Goal: Feedback & Contribution: Leave review/rating

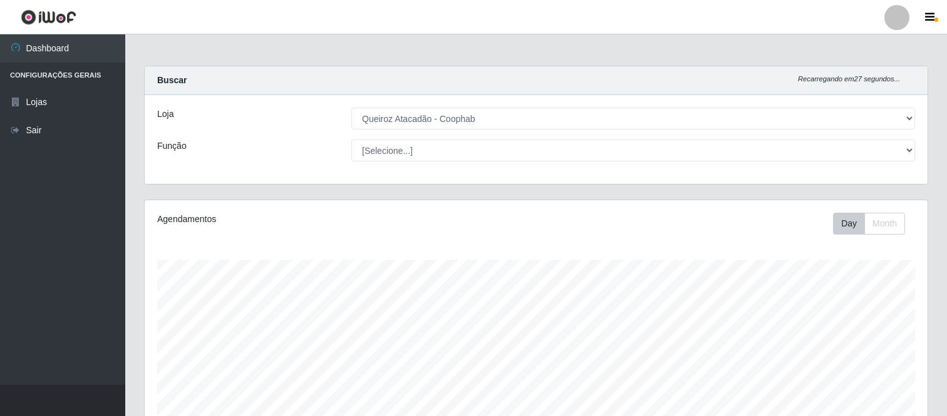
select select "463"
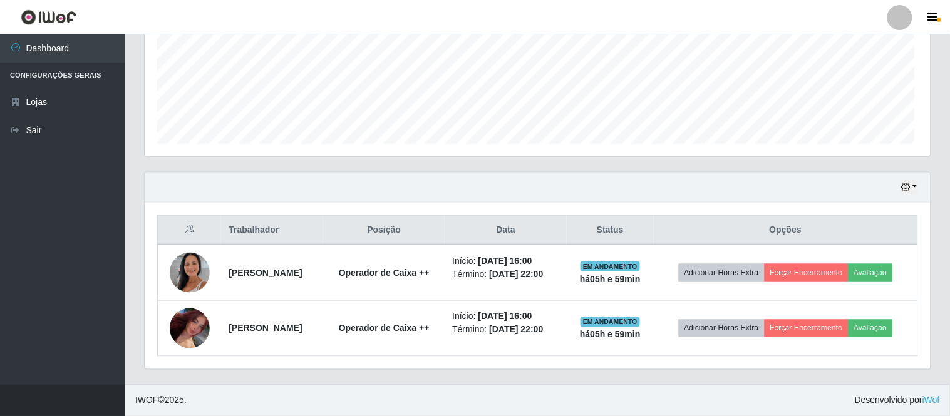
scroll to position [259, 774]
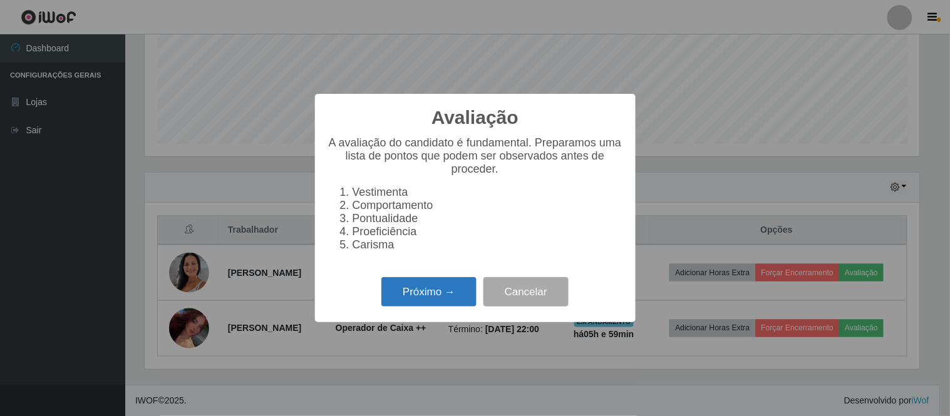
click at [443, 302] on button "Próximo →" at bounding box center [428, 291] width 95 height 29
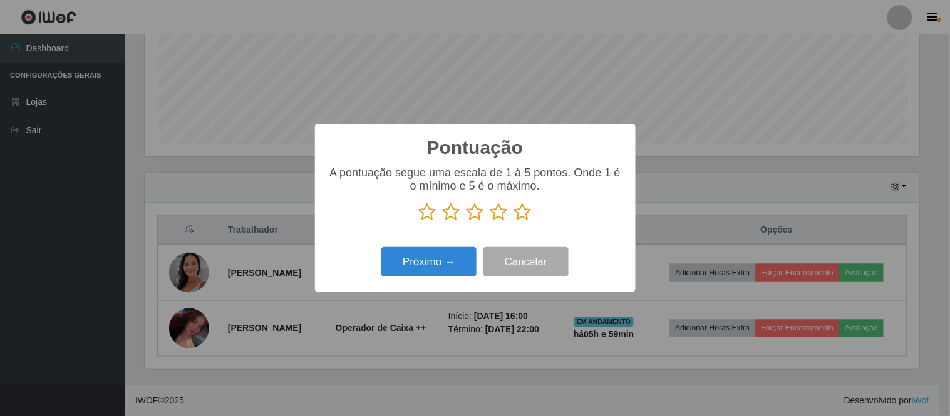
click at [522, 215] on icon at bounding box center [523, 212] width 18 height 19
click at [514, 222] on input "radio" at bounding box center [514, 222] width 0 height 0
click at [423, 260] on button "Próximo →" at bounding box center [428, 261] width 95 height 29
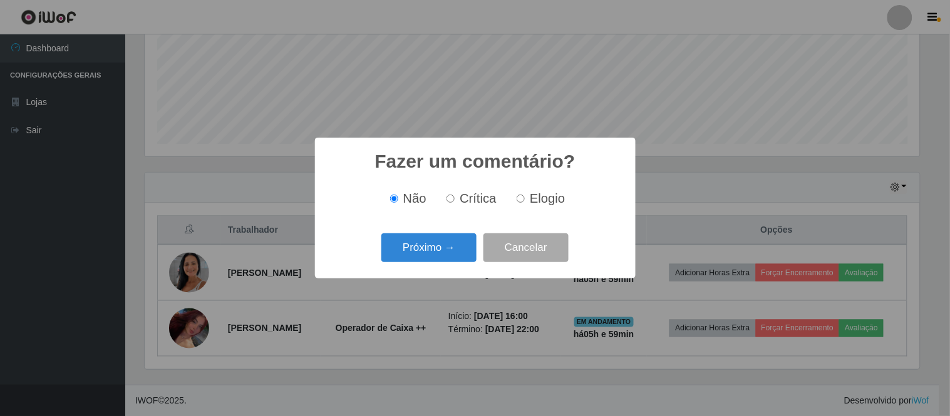
click at [520, 197] on input "Elogio" at bounding box center [521, 199] width 8 height 8
radio input "true"
click at [439, 246] on button "Próximo →" at bounding box center [428, 248] width 95 height 29
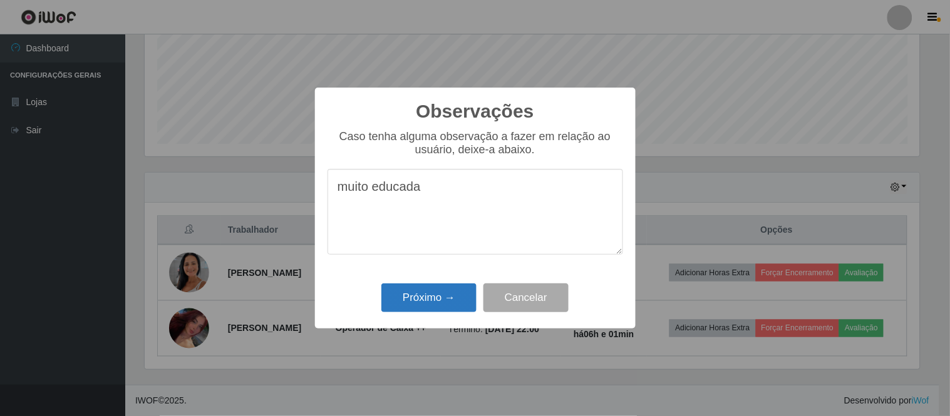
type textarea "muito educada"
click at [441, 305] on button "Próximo →" at bounding box center [428, 298] width 95 height 29
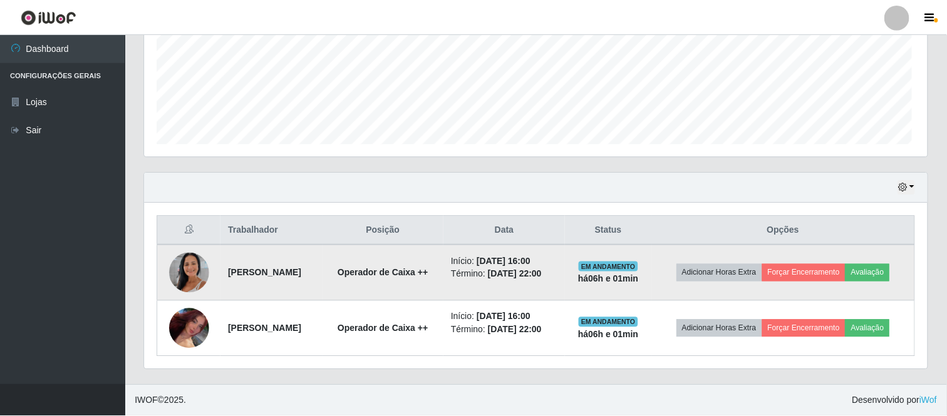
scroll to position [259, 783]
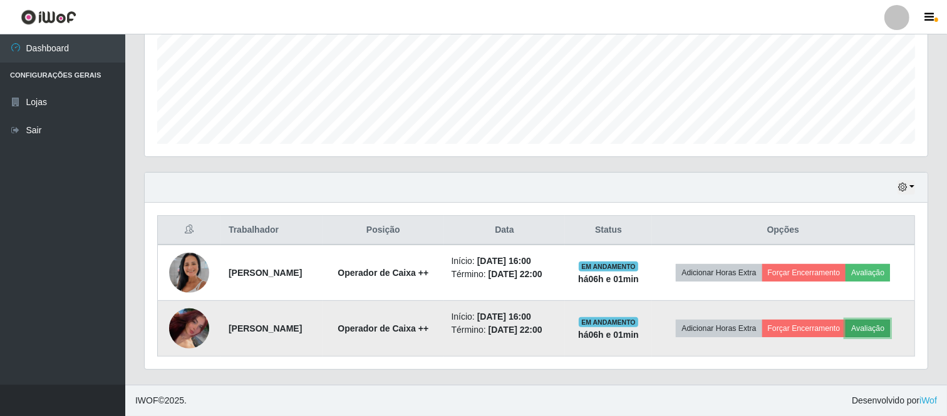
click at [869, 326] on button "Avaliação" at bounding box center [867, 329] width 44 height 18
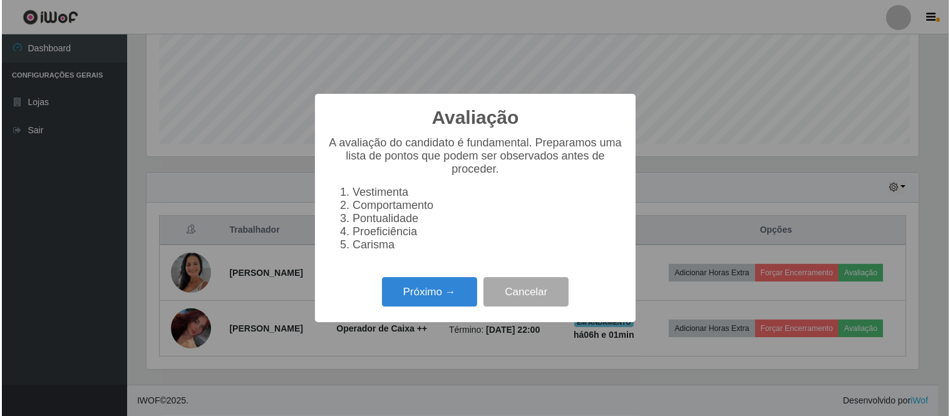
scroll to position [259, 774]
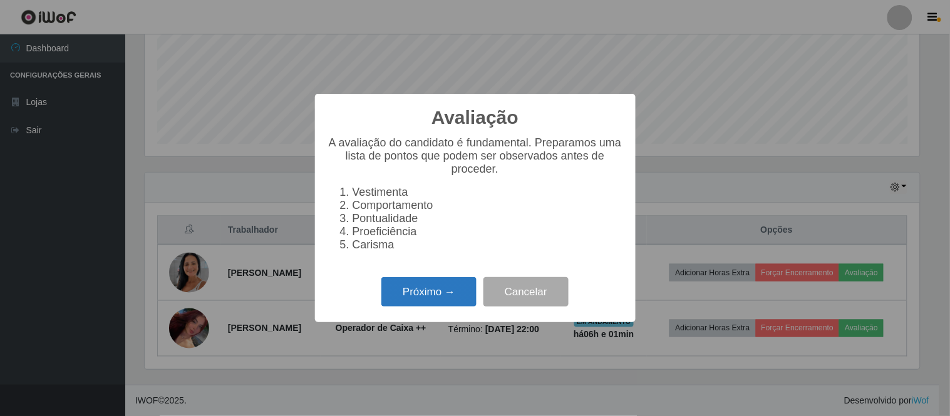
click at [445, 294] on button "Próximo →" at bounding box center [428, 291] width 95 height 29
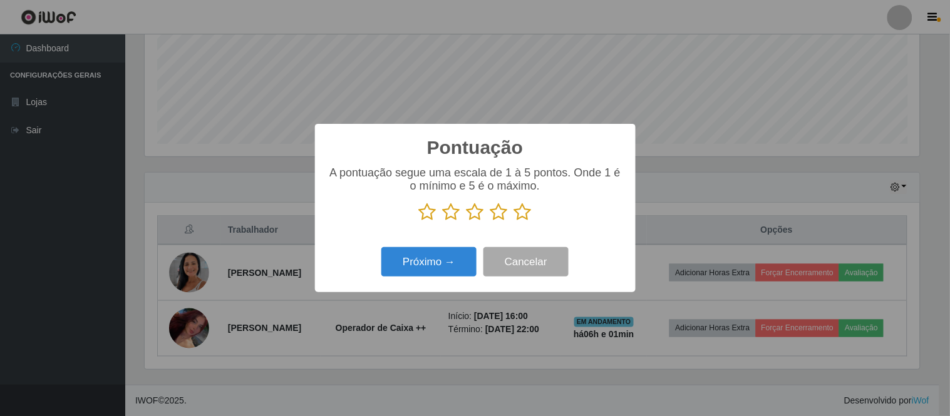
scroll to position [625823, 625308]
click at [522, 214] on icon at bounding box center [523, 212] width 18 height 19
click at [514, 222] on input "radio" at bounding box center [514, 222] width 0 height 0
click at [436, 260] on button "Próximo →" at bounding box center [428, 261] width 95 height 29
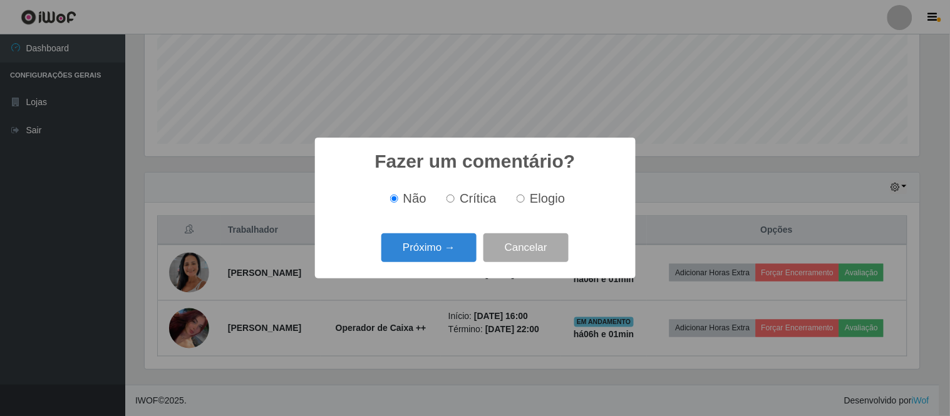
click at [522, 198] on input "Elogio" at bounding box center [521, 199] width 8 height 8
radio input "true"
click at [441, 241] on button "Próximo →" at bounding box center [428, 248] width 95 height 29
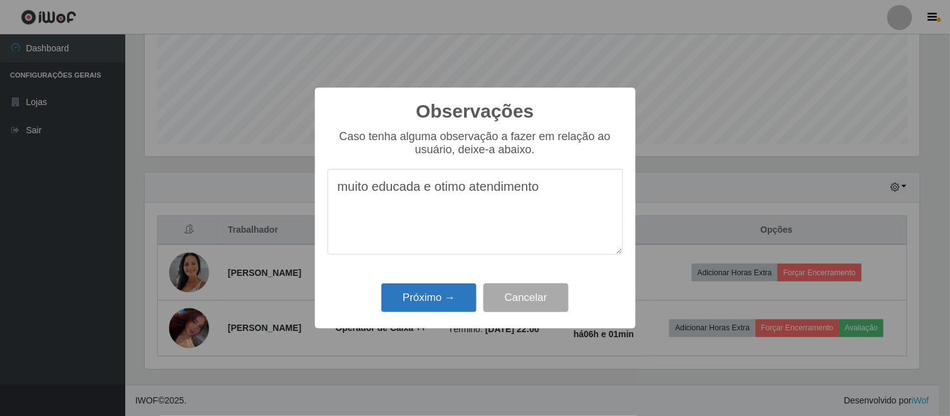
type textarea "muito educada e otimo atendimento"
click at [433, 297] on button "Próximo →" at bounding box center [428, 298] width 95 height 29
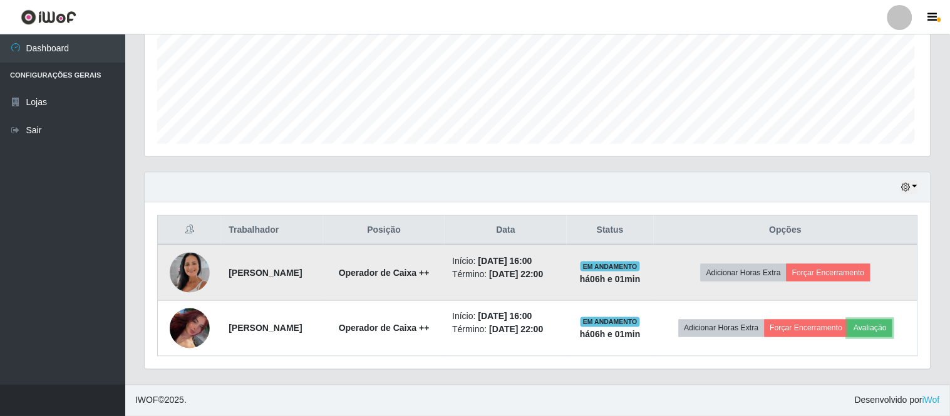
scroll to position [259, 783]
click at [815, 267] on button "Forçar Encerramento" at bounding box center [826, 273] width 84 height 18
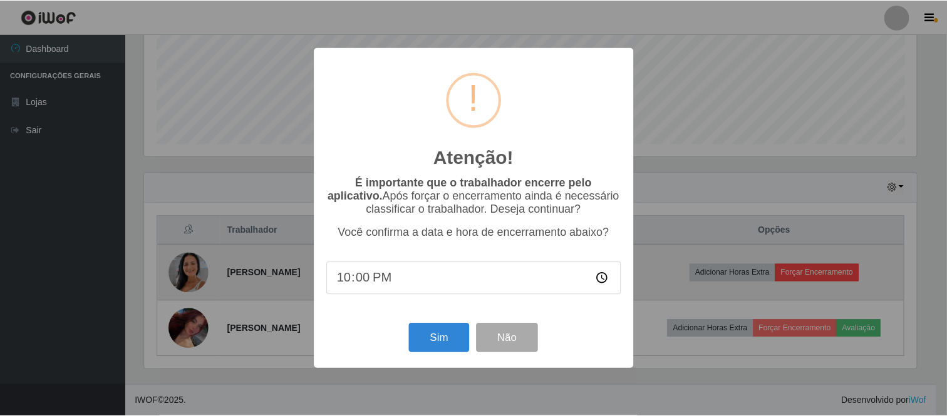
scroll to position [259, 774]
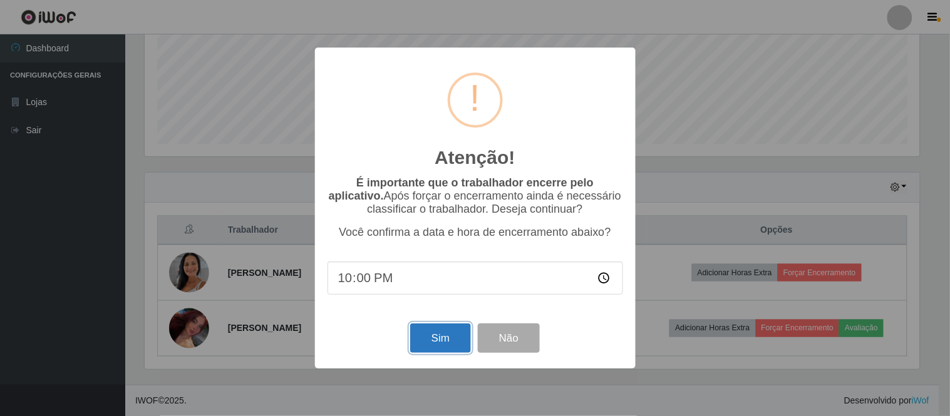
click at [447, 338] on button "Sim" at bounding box center [440, 338] width 61 height 29
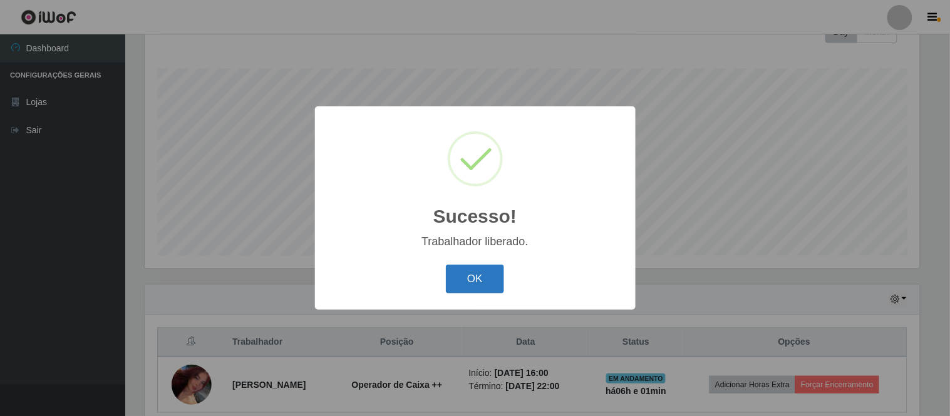
click at [471, 271] on button "OK" at bounding box center [475, 279] width 58 height 29
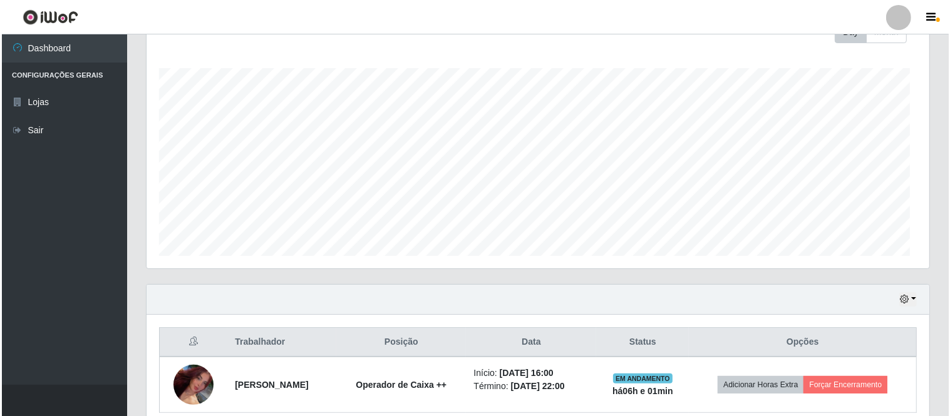
scroll to position [259, 783]
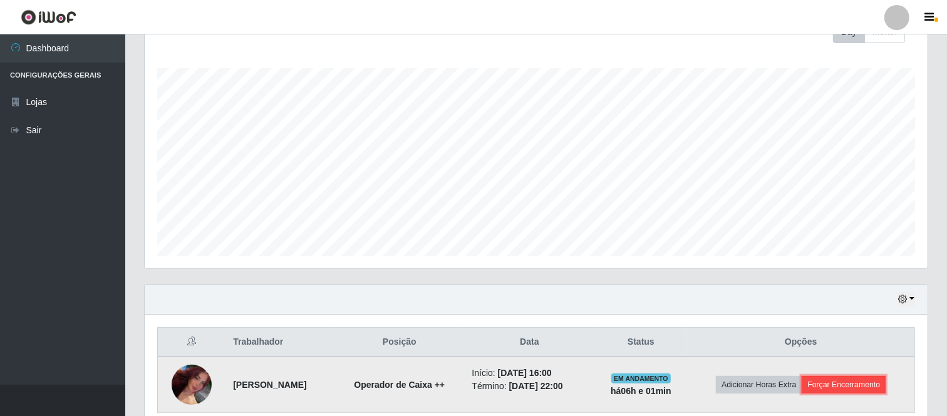
click at [868, 388] on button "Forçar Encerramento" at bounding box center [843, 385] width 84 height 18
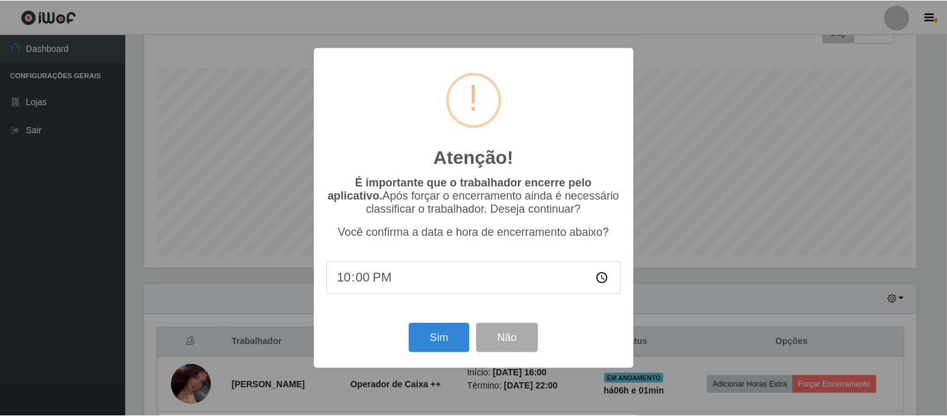
scroll to position [259, 774]
click at [460, 334] on button "Sim" at bounding box center [440, 338] width 61 height 29
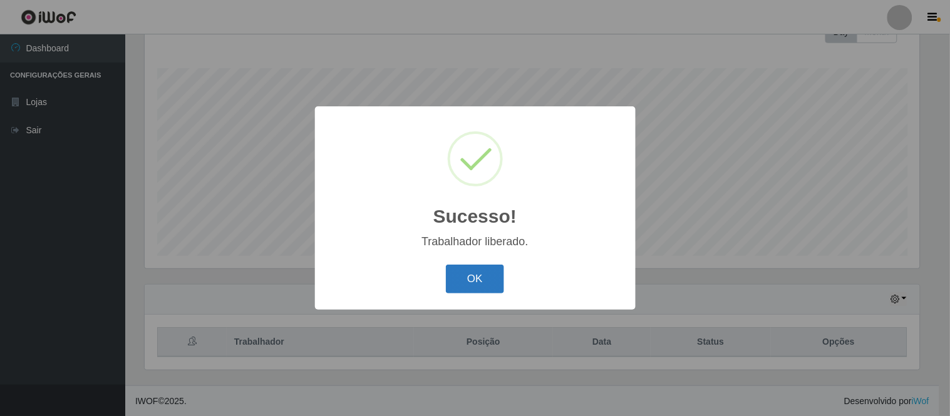
click at [478, 285] on button "OK" at bounding box center [475, 279] width 58 height 29
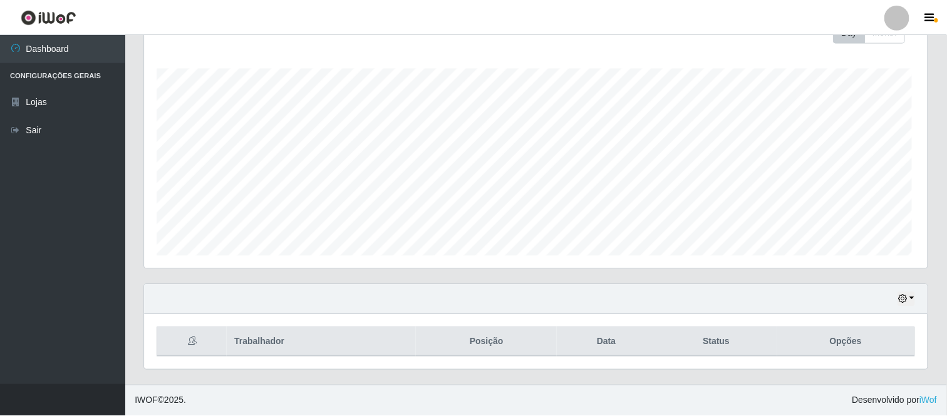
scroll to position [0, 0]
